Goal: Find specific page/section: Find specific page/section

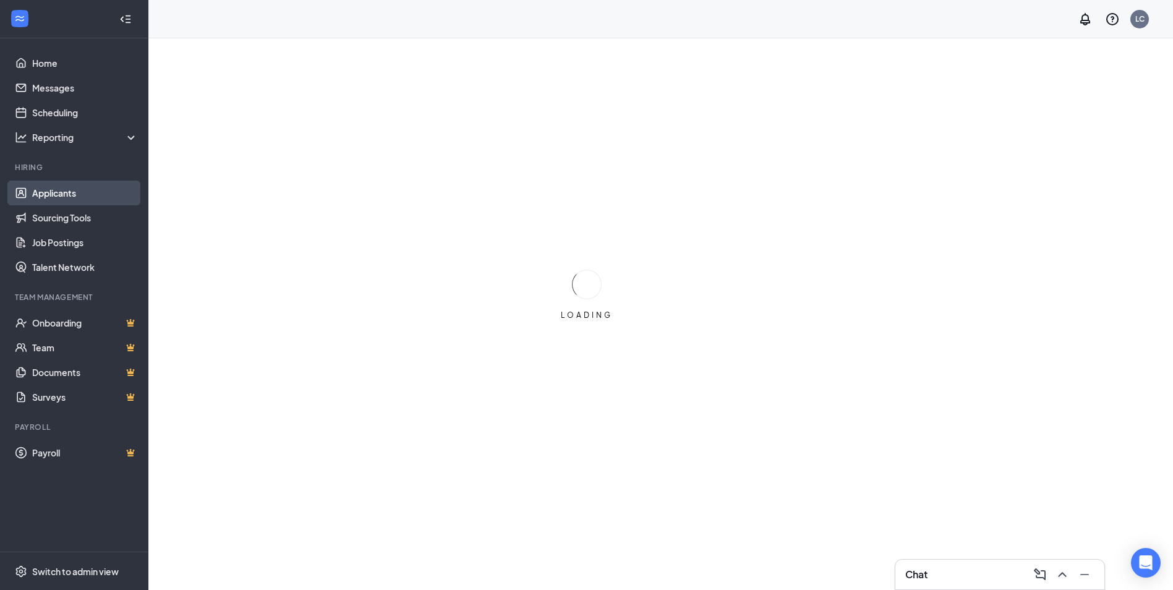
click at [53, 192] on link "Applicants" at bounding box center [85, 193] width 106 height 25
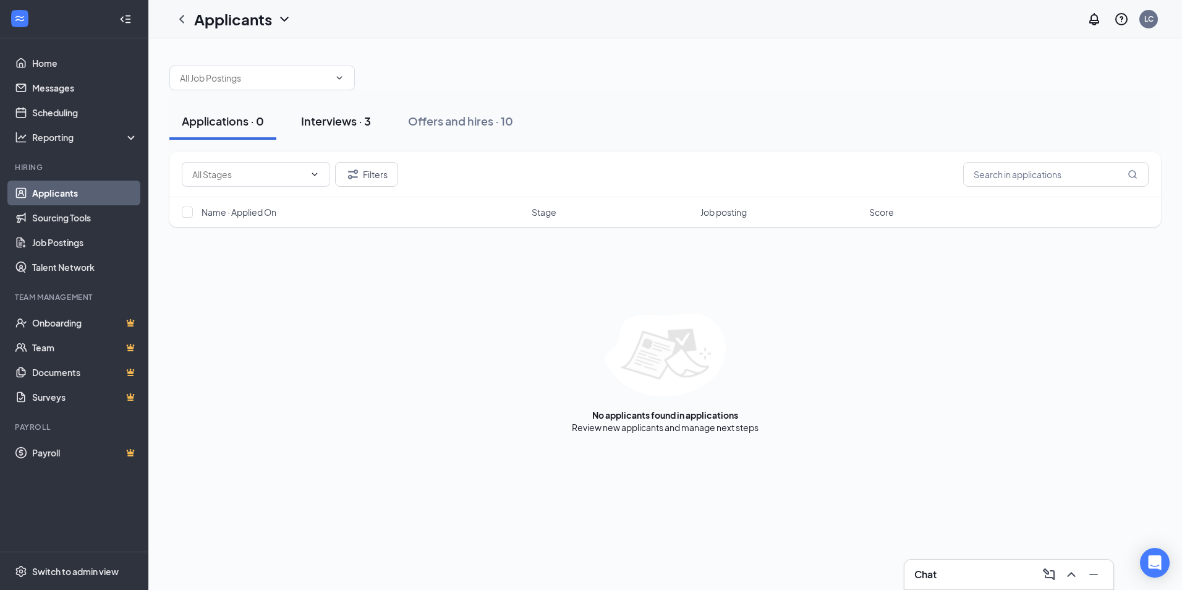
click at [338, 122] on div "Interviews · 3" at bounding box center [336, 120] width 70 height 15
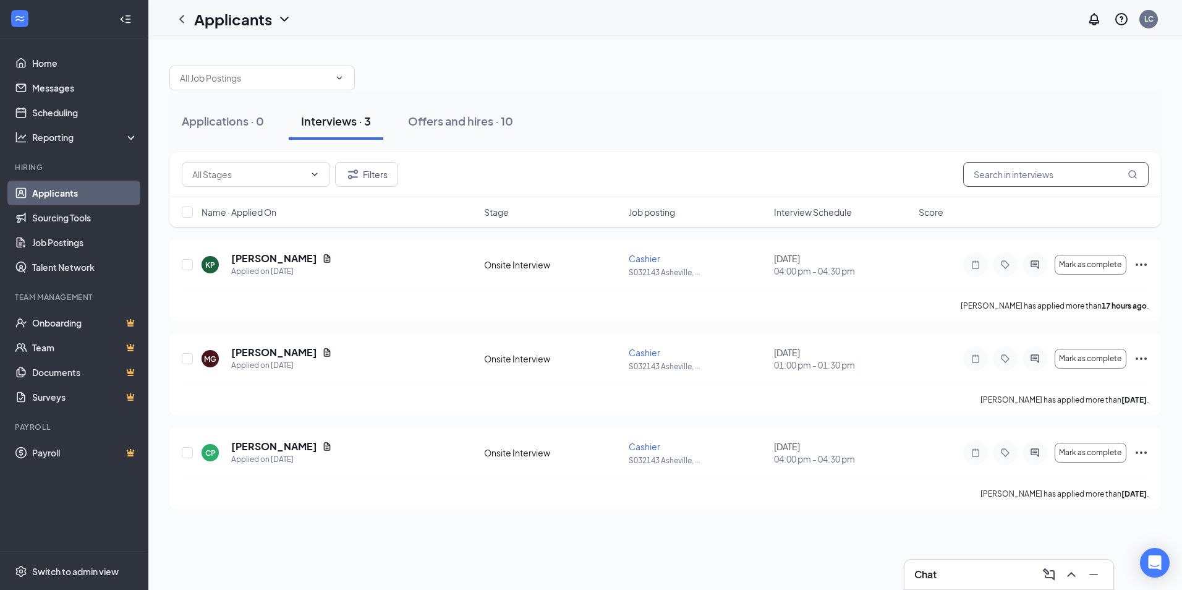
click at [1073, 176] on input "text" at bounding box center [1055, 174] width 185 height 25
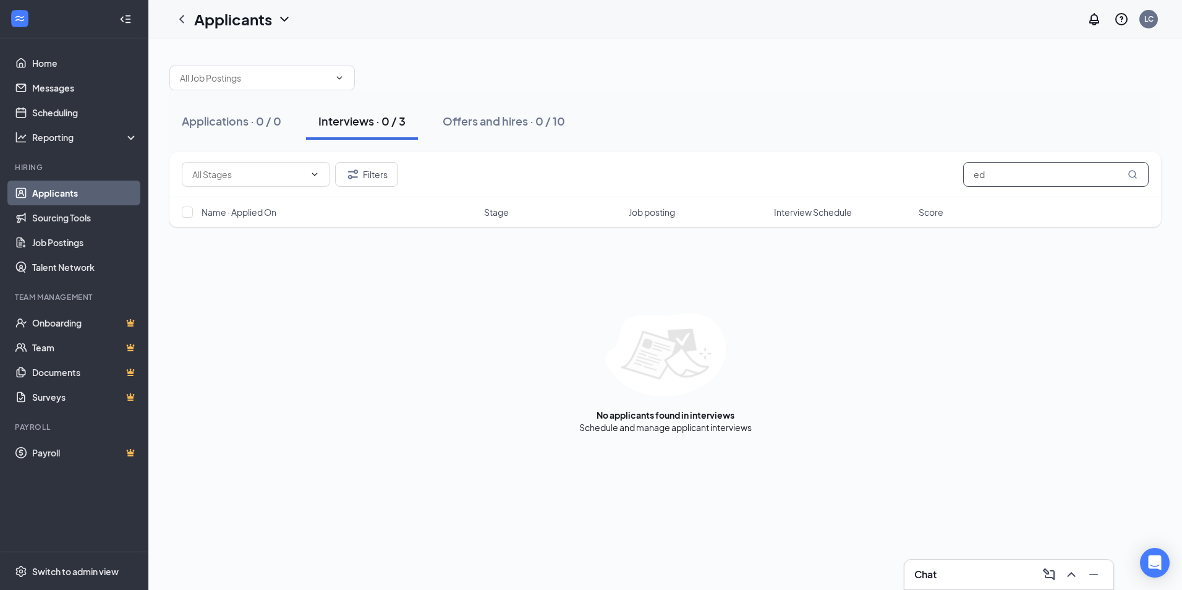
type input "e"
